Goal: Task Accomplishment & Management: Complete application form

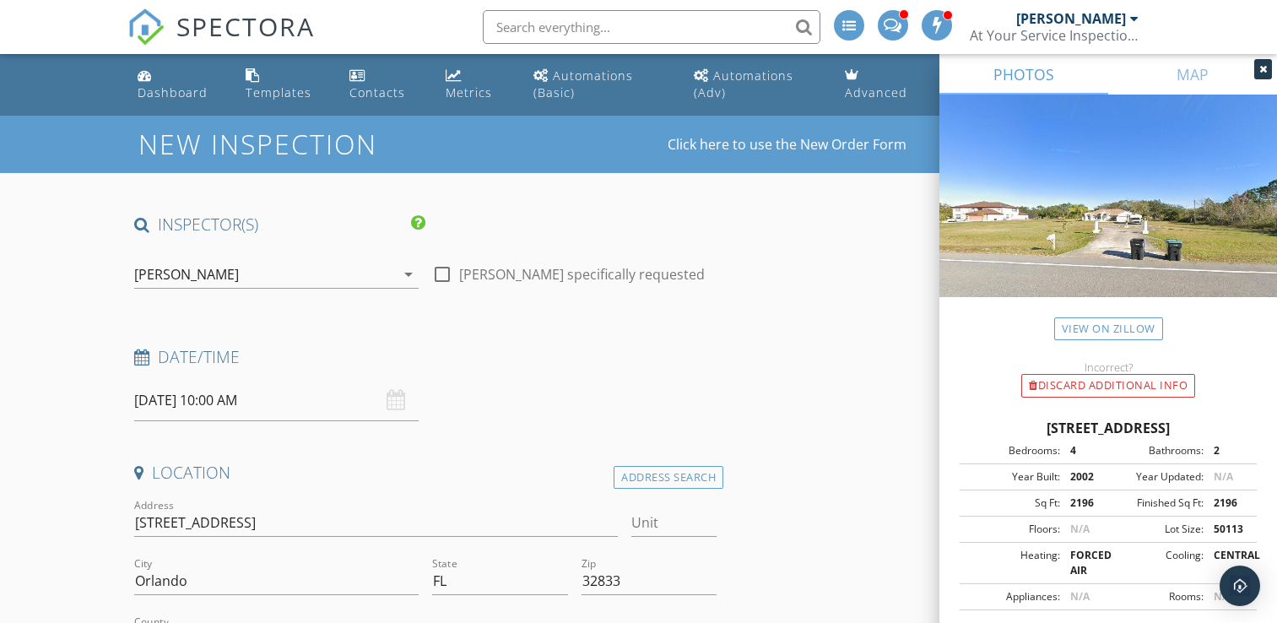
select select "8"
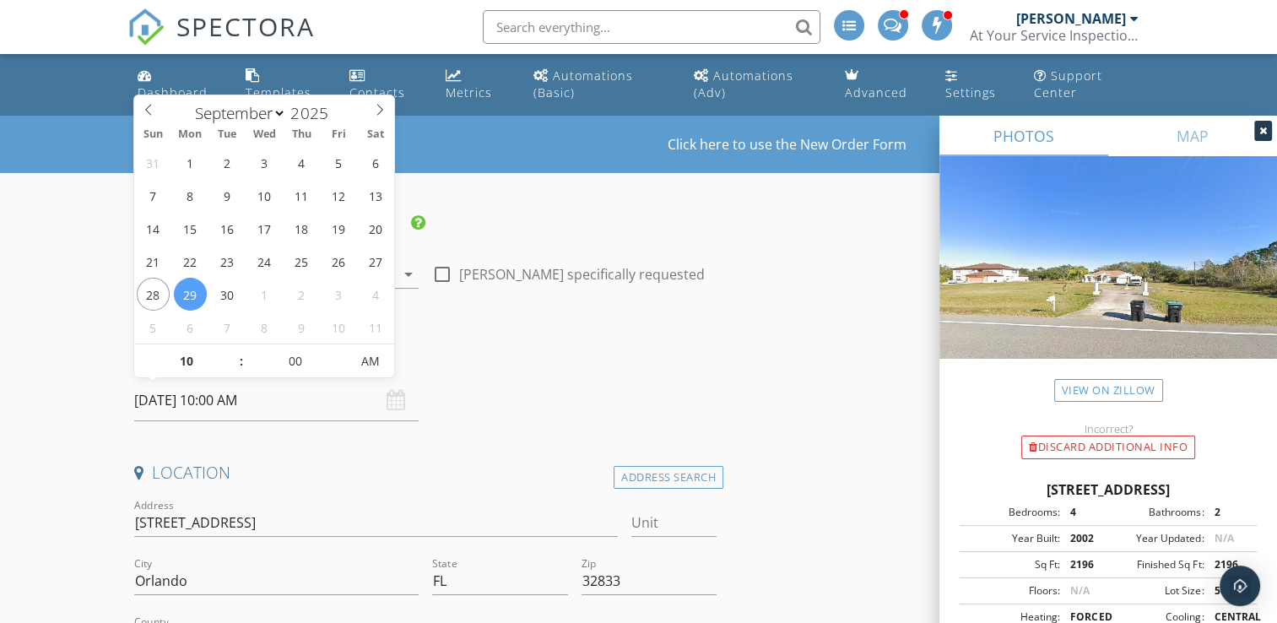
click at [216, 405] on input "[DATE] 10:00 AM" at bounding box center [276, 400] width 284 height 41
type input "[DATE] 10:00 AM"
select select "9"
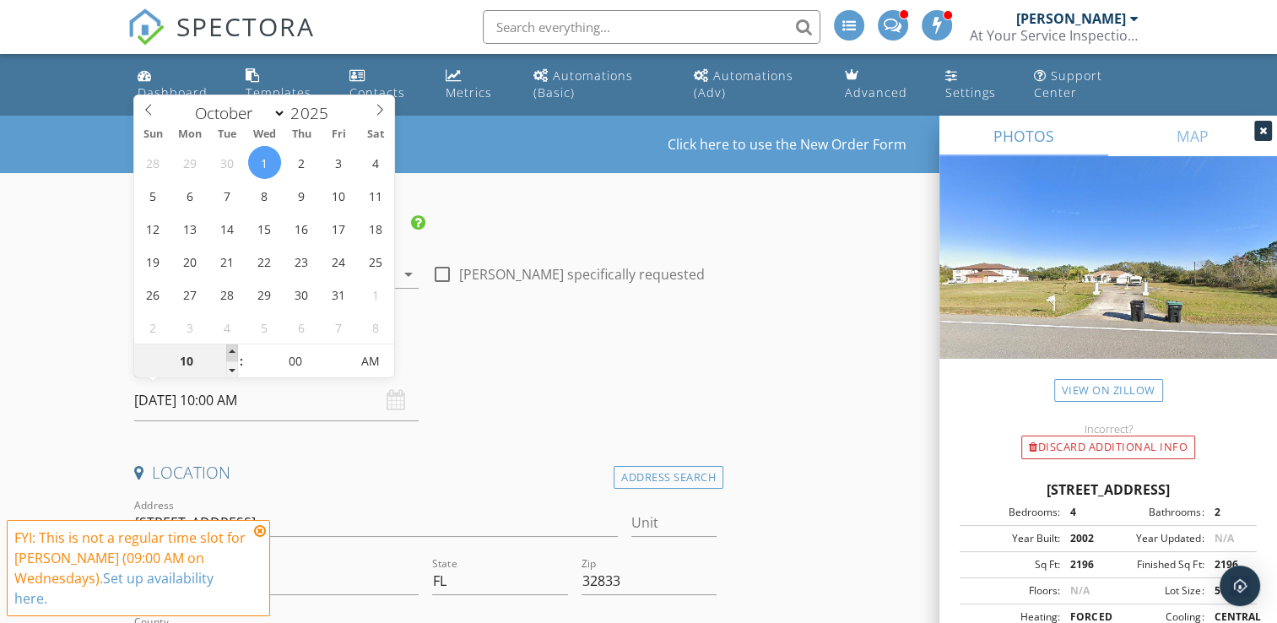
type input "[DATE] 11:00 AM"
type input "11"
click at [230, 352] on span at bounding box center [232, 352] width 12 height 17
type input "[DATE] 10:00 AM"
type input "10"
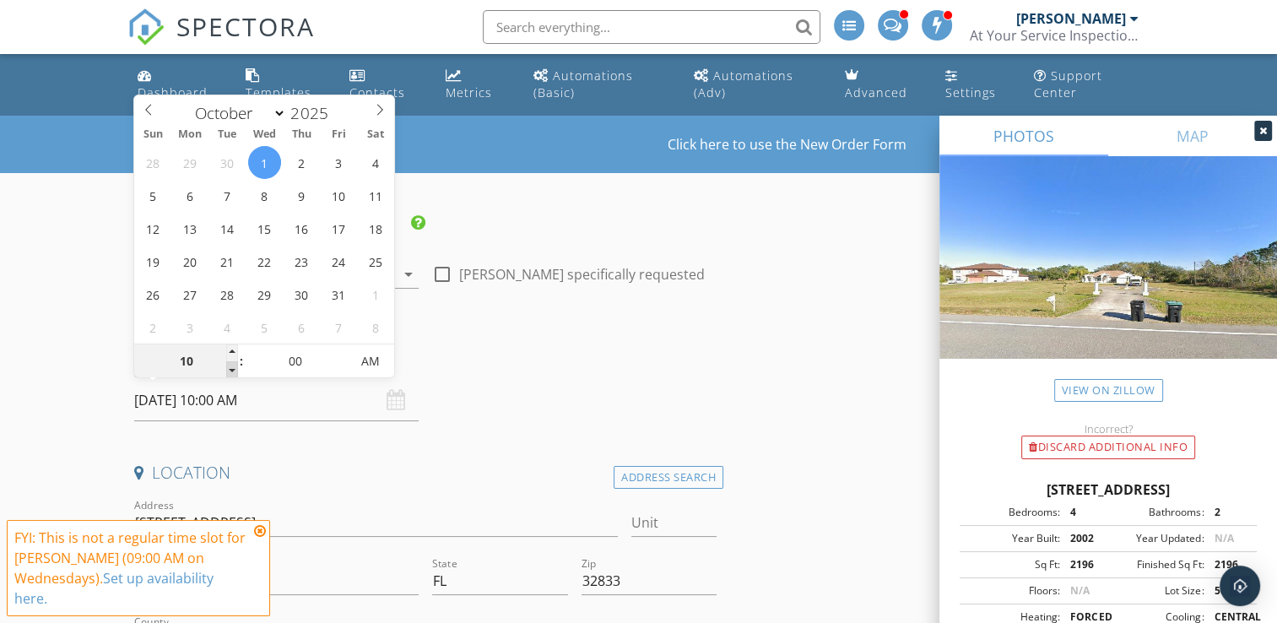
click at [230, 364] on span at bounding box center [232, 369] width 12 height 17
type input "[DATE] 9:00 AM"
type input "09"
click at [230, 364] on span at bounding box center [232, 369] width 12 height 17
type input "[DATE] 9:05 AM"
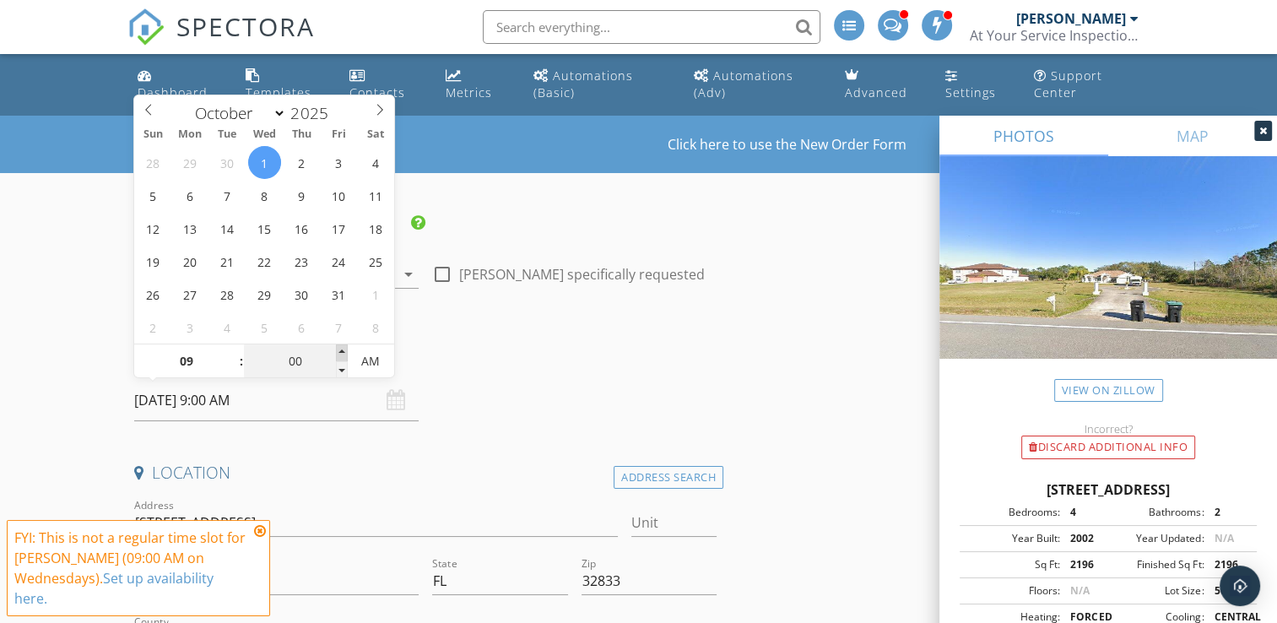
type input "05"
click at [341, 349] on span at bounding box center [342, 352] width 12 height 17
type input "[DATE] 9:10 AM"
type input "10"
click at [341, 349] on span at bounding box center [342, 352] width 12 height 17
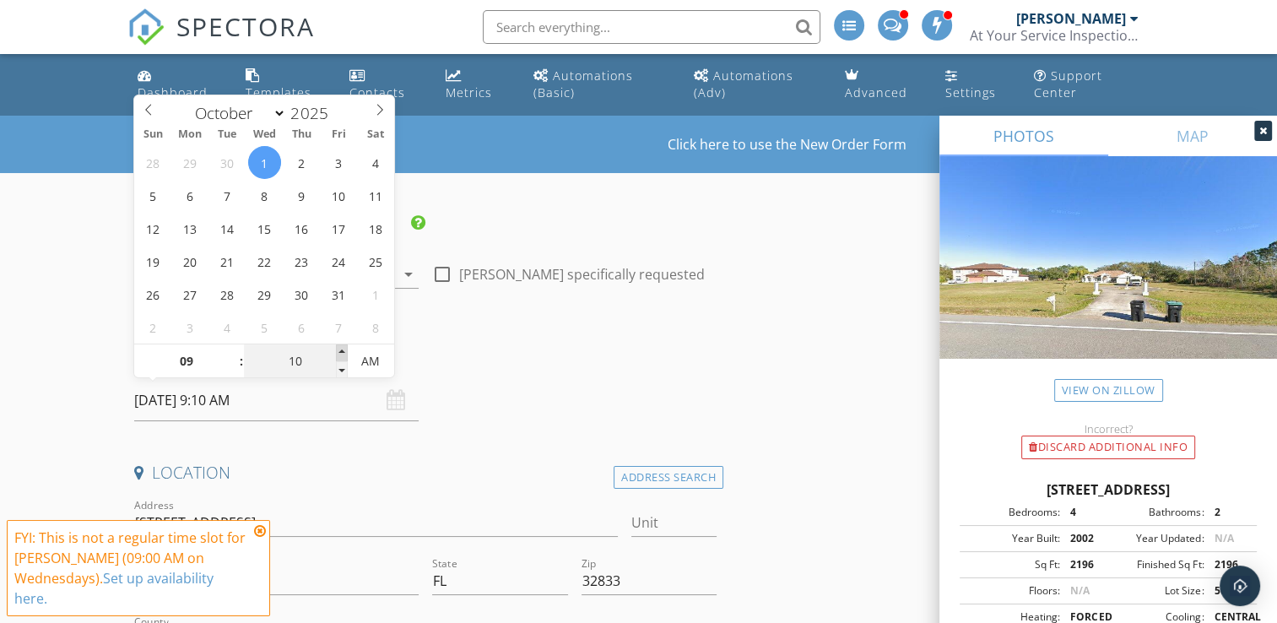
type input "[DATE] 9:15 AM"
type input "15"
click at [341, 349] on span at bounding box center [342, 352] width 12 height 17
type input "[DATE] 9:20 AM"
type input "20"
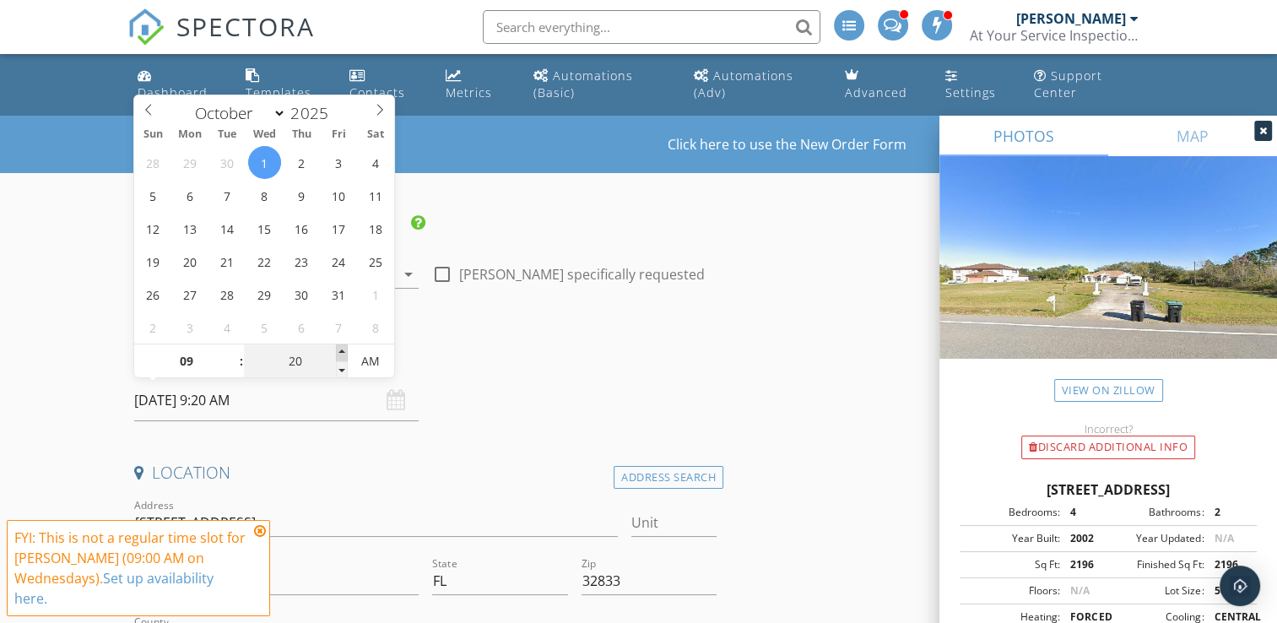
click at [341, 349] on span at bounding box center [342, 352] width 12 height 17
type input "[DATE] 9:25 AM"
type input "25"
click at [341, 349] on span at bounding box center [342, 352] width 12 height 17
type input "[DATE] 9:30 AM"
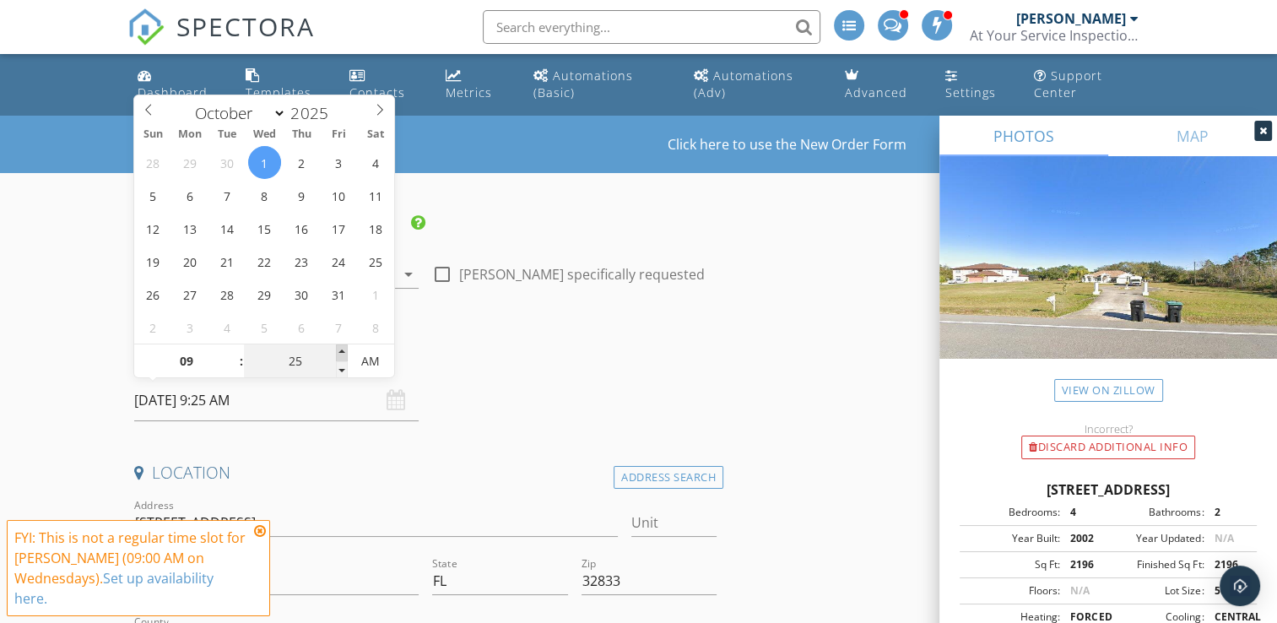
type input "30"
click at [341, 349] on span at bounding box center [342, 352] width 12 height 17
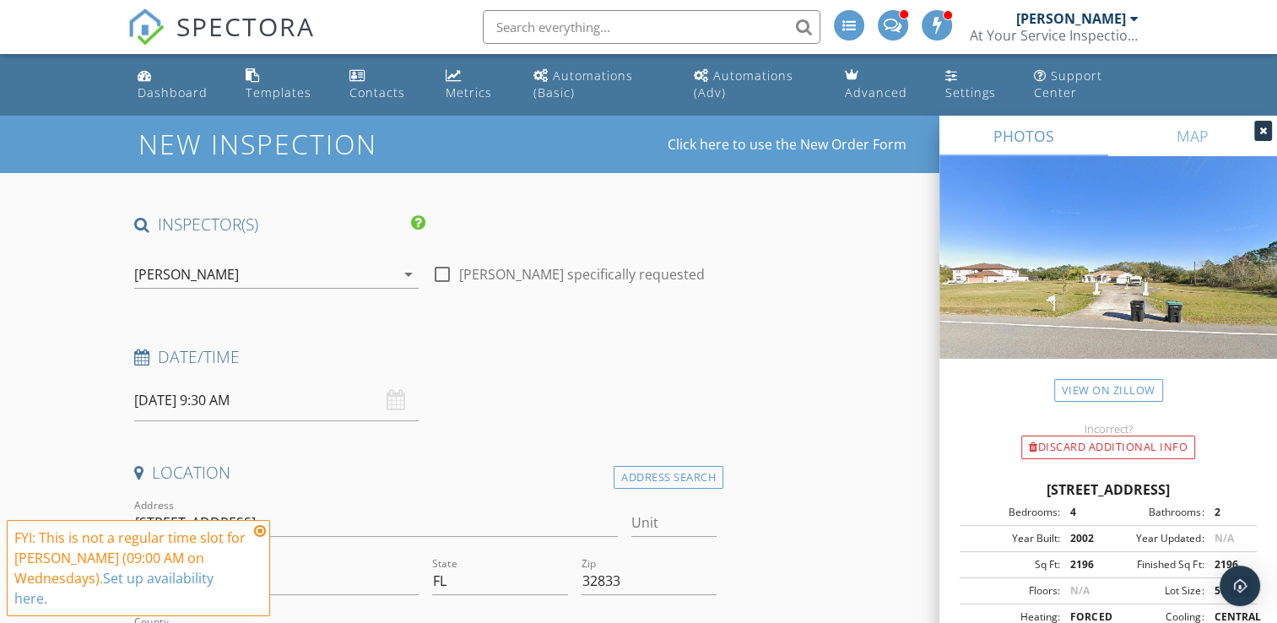
click at [260, 535] on icon at bounding box center [260, 531] width 12 height 14
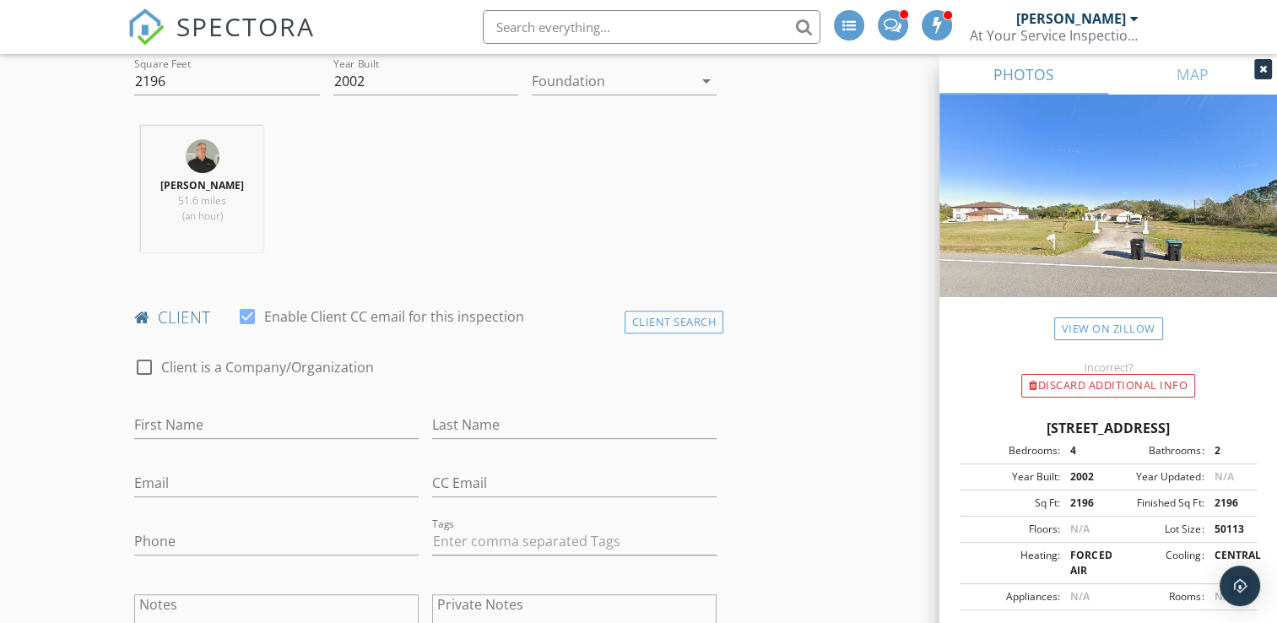
scroll to position [642, 0]
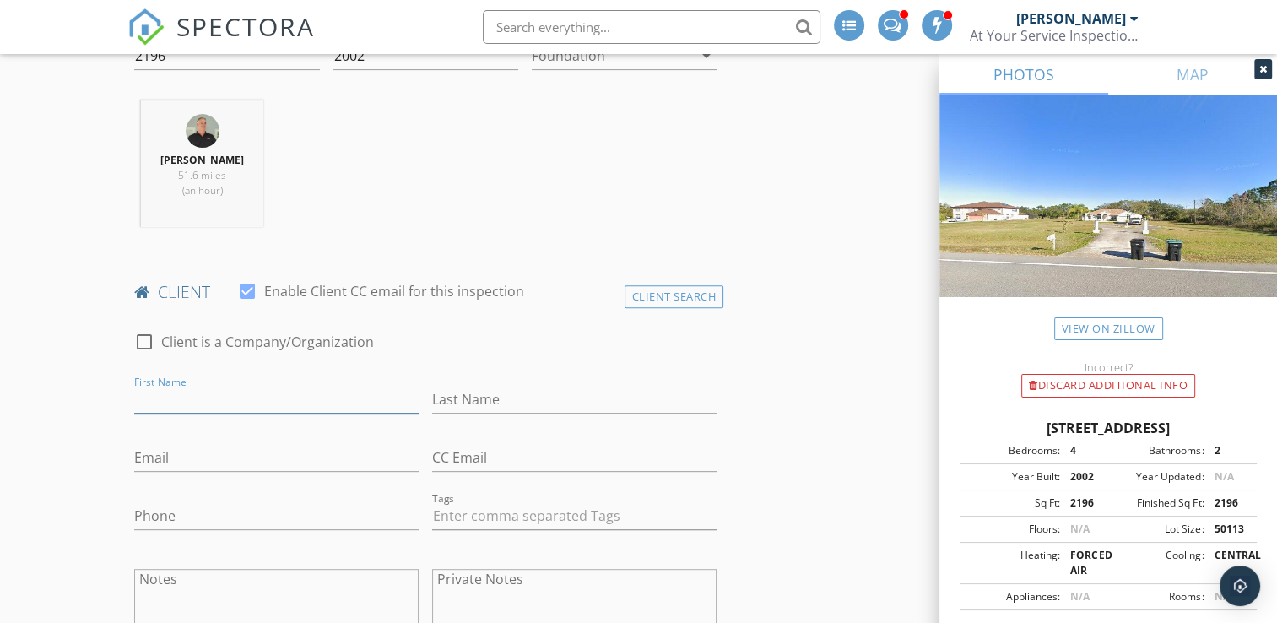
click at [287, 404] on input "First Name" at bounding box center [276, 400] width 284 height 28
type input "[PERSON_NAME]"
click at [459, 398] on input "Last Name" at bounding box center [574, 400] width 284 height 28
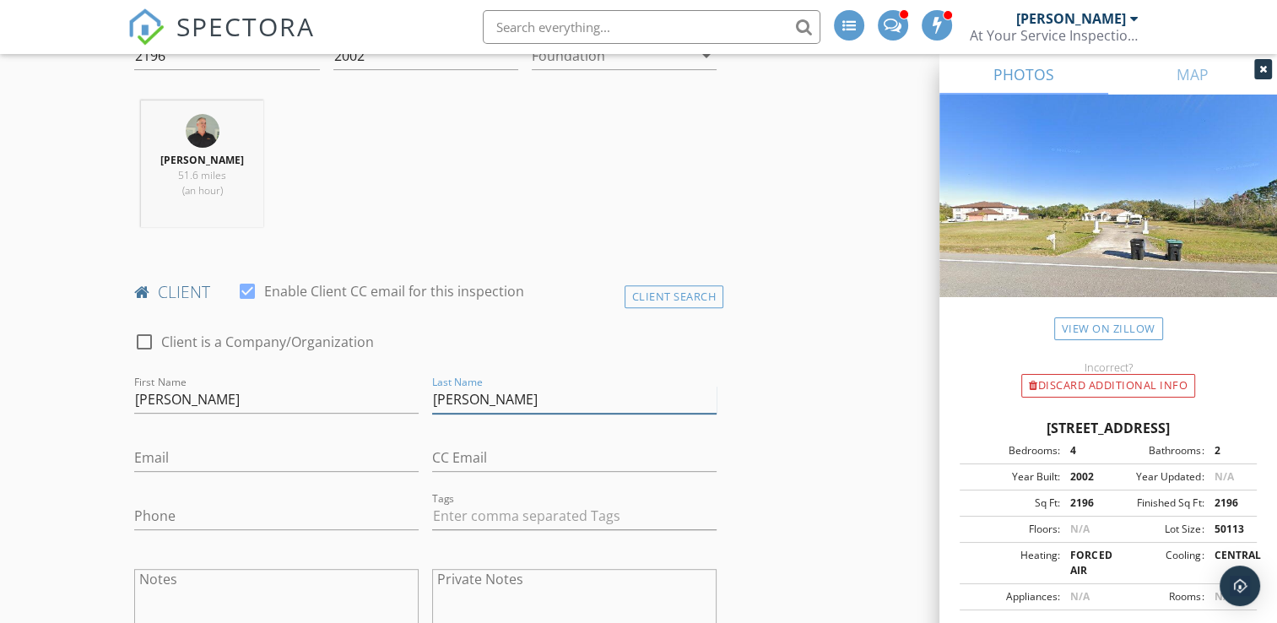
type input "[PERSON_NAME]"
click at [366, 468] on input "Email" at bounding box center [276, 458] width 284 height 28
type input "[EMAIL_ADDRESS][DOMAIN_NAME]"
click at [345, 526] on input "Phone" at bounding box center [276, 516] width 284 height 28
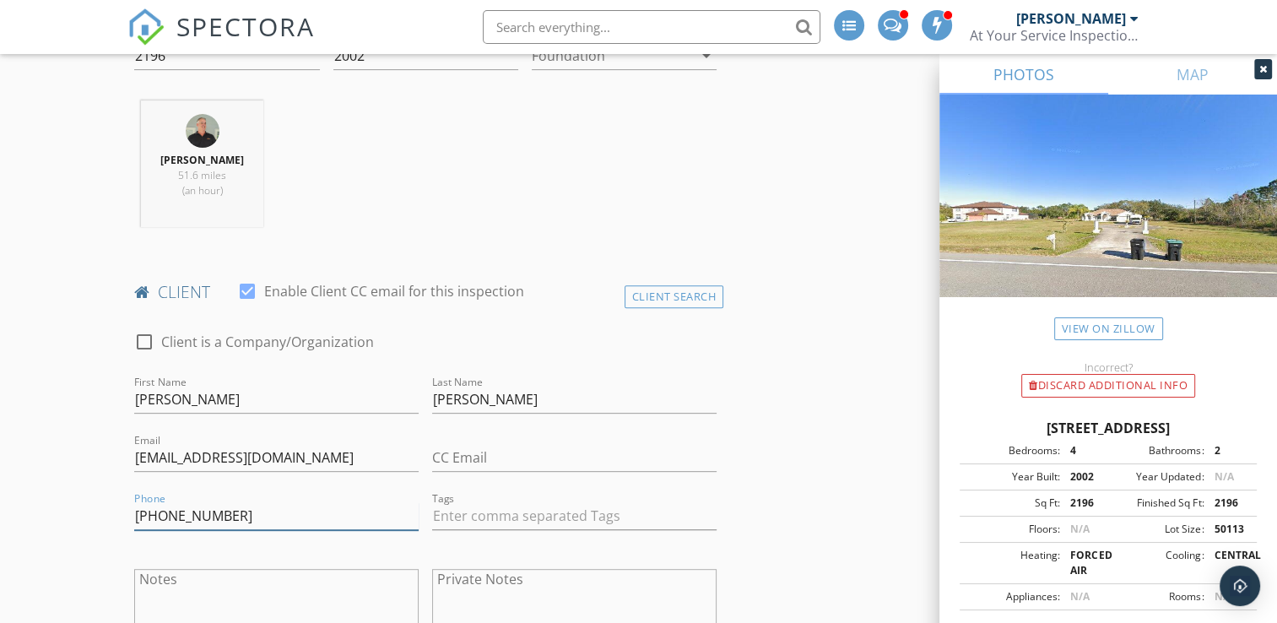
type input "[PHONE_NUMBER]"
click at [128, 548] on div "Notes" at bounding box center [276, 613] width 298 height 132
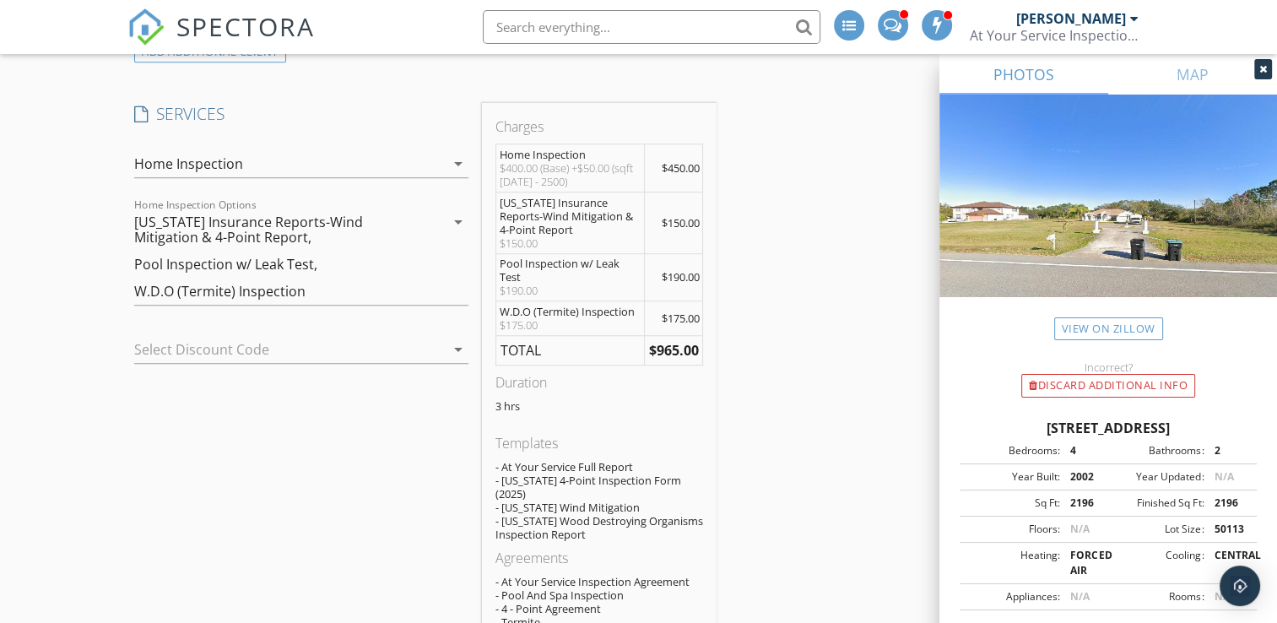
scroll to position [1283, 0]
click at [459, 214] on icon "arrow_drop_down" at bounding box center [458, 219] width 20 height 20
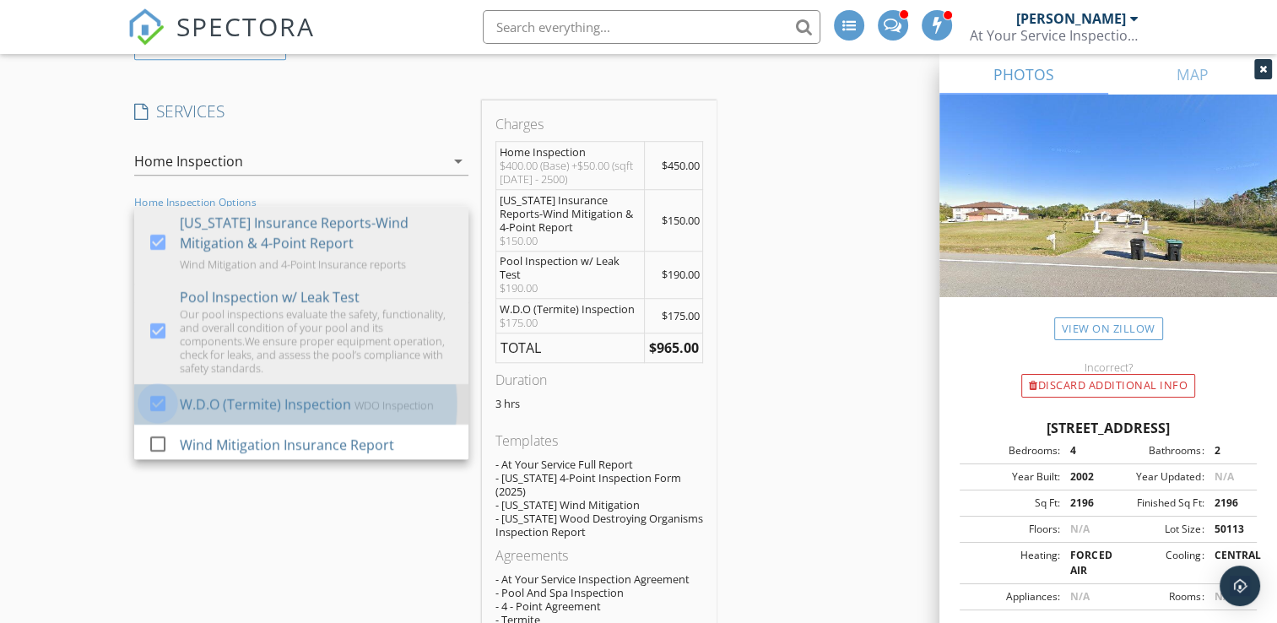
click at [160, 400] on div at bounding box center [158, 403] width 29 height 29
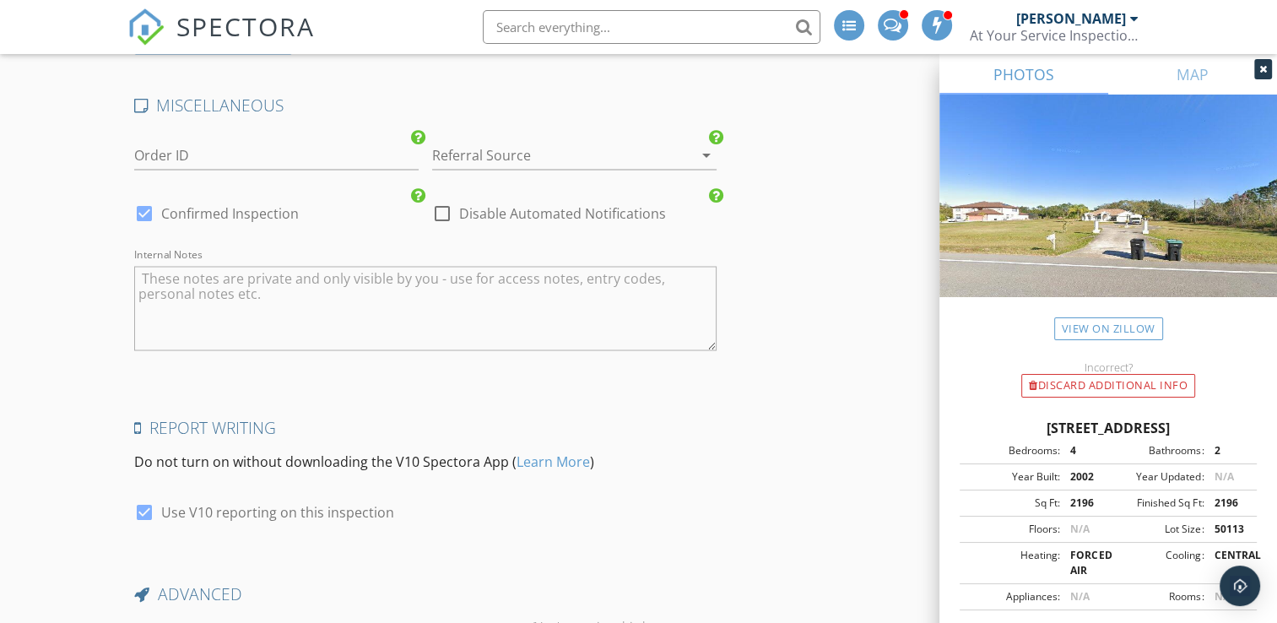
scroll to position [3122, 0]
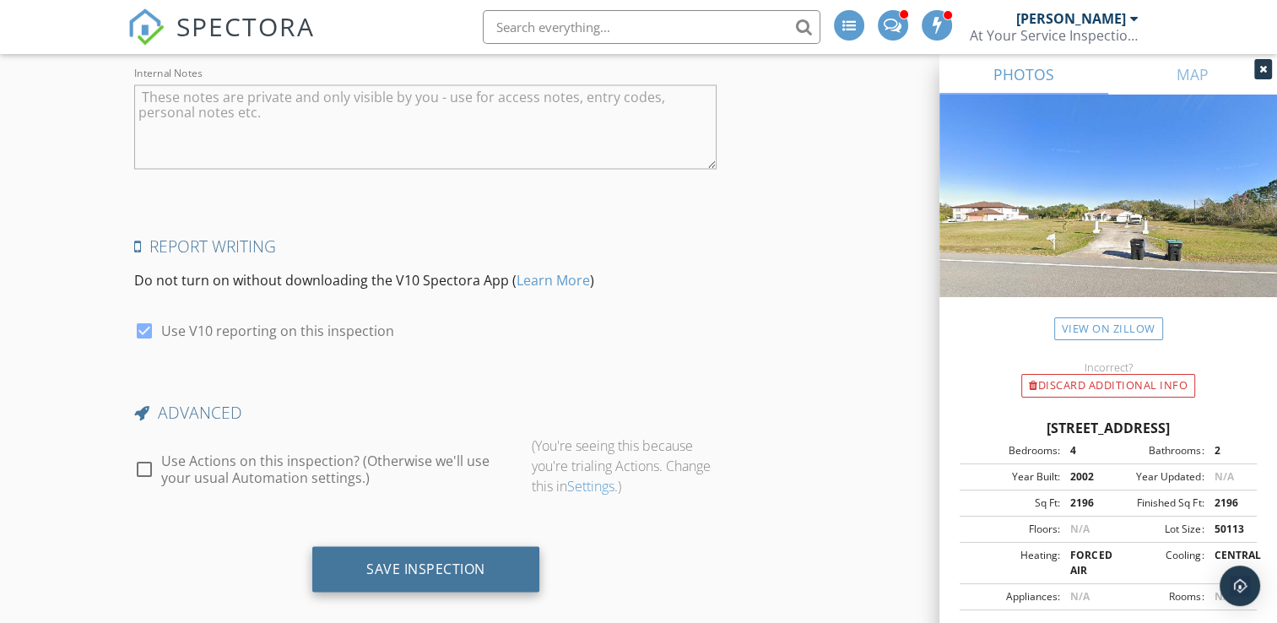
click at [469, 559] on div "Save Inspection" at bounding box center [425, 569] width 227 height 46
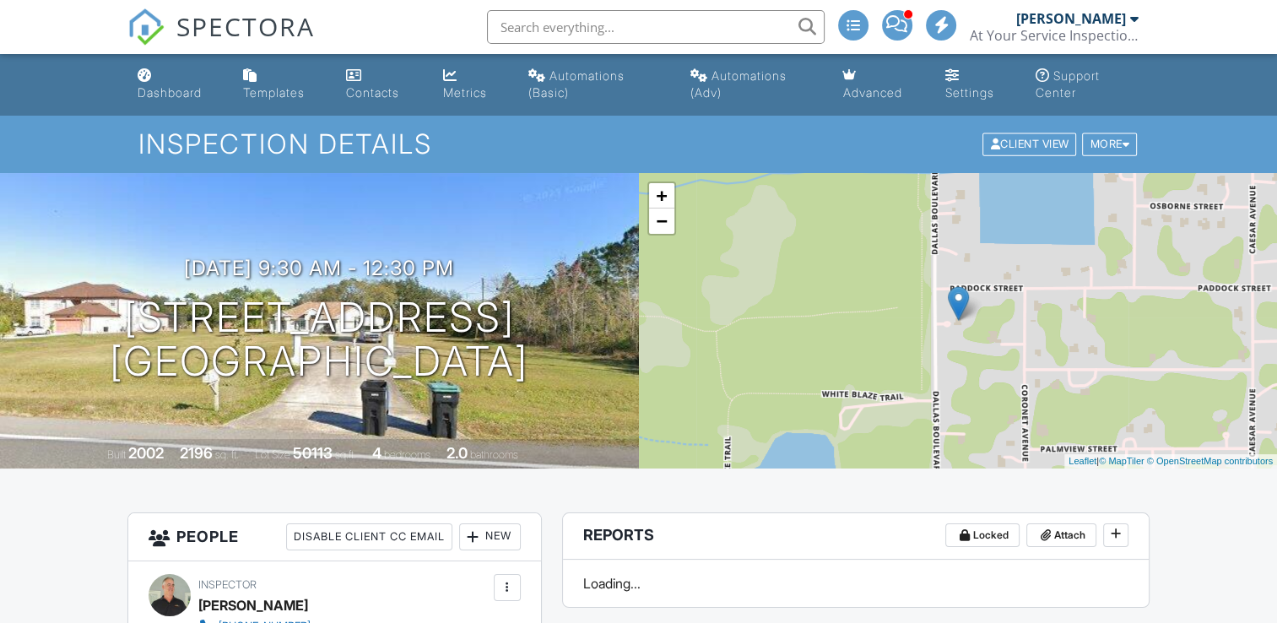
click at [252, 22] on span "SPECTORA" at bounding box center [245, 25] width 138 height 35
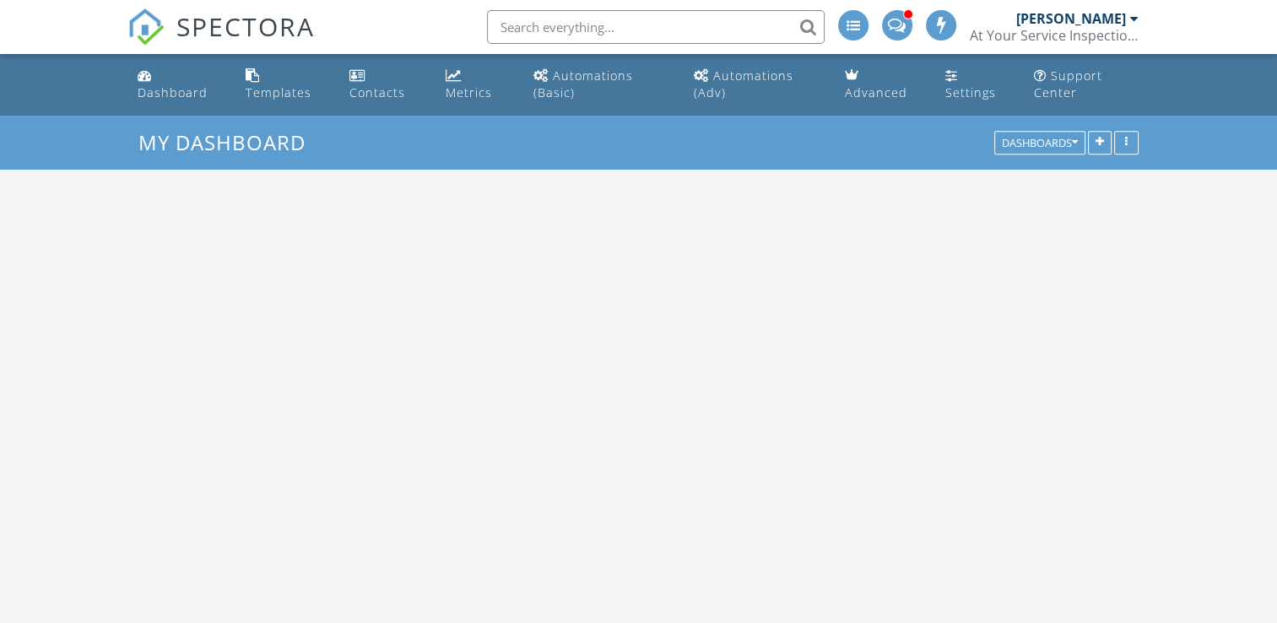
scroll to position [1563, 1303]
